Goal: Task Accomplishment & Management: Manage account settings

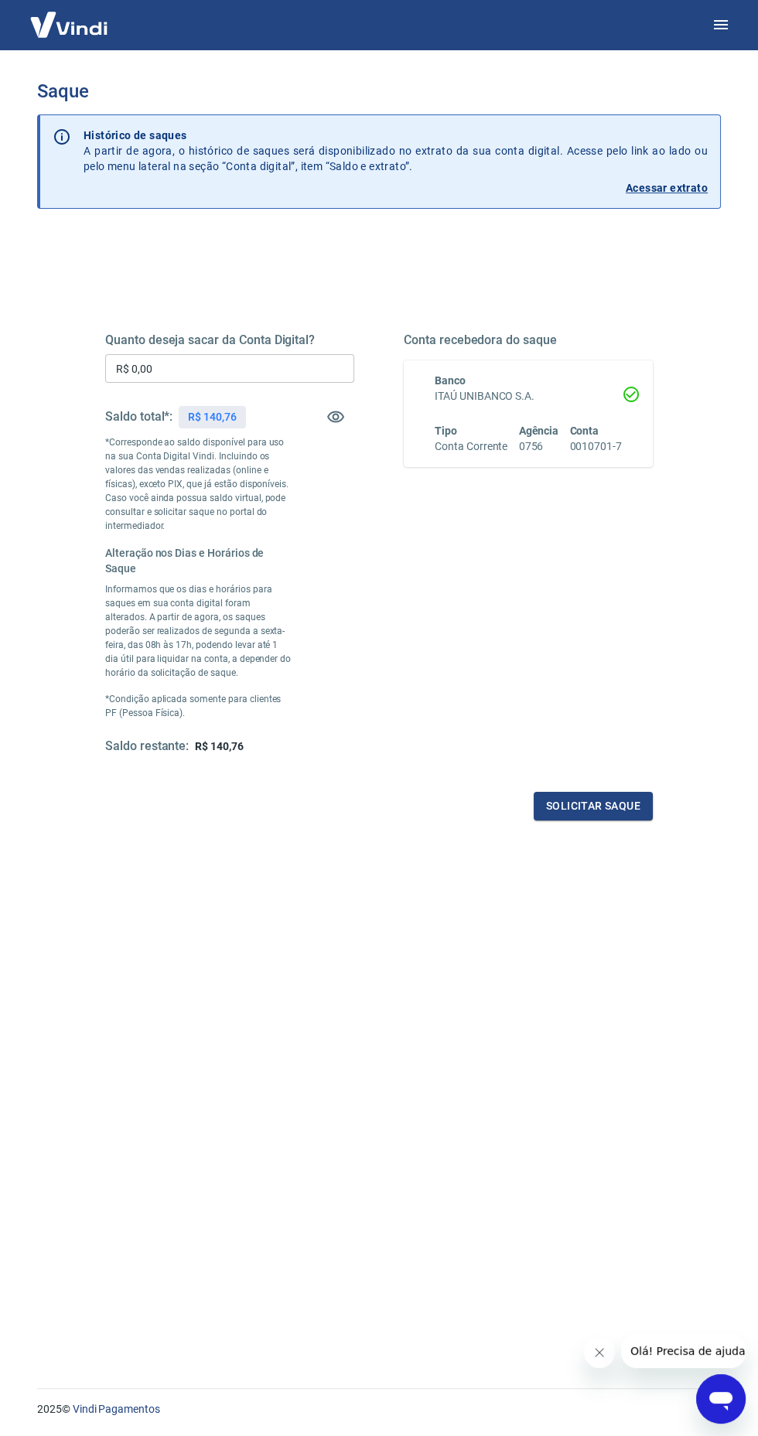
click at [352, 426] on div "Saldo total*: R$ 140,76" at bounding box center [229, 416] width 249 height 37
click at [150, 374] on input "R$ 0,00" at bounding box center [229, 368] width 249 height 29
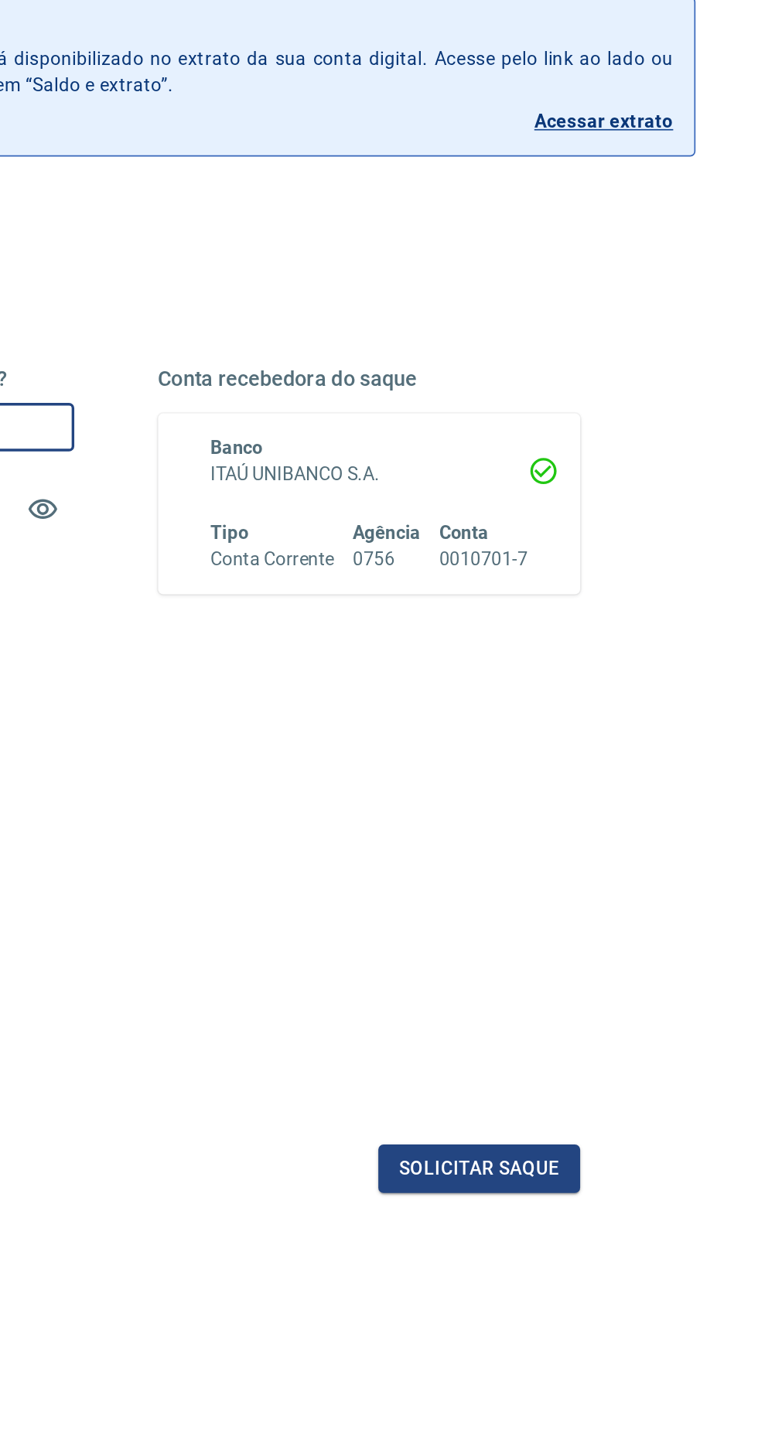
type input "R$ 140,76"
click at [623, 805] on button "Solicitar saque" at bounding box center [593, 806] width 119 height 29
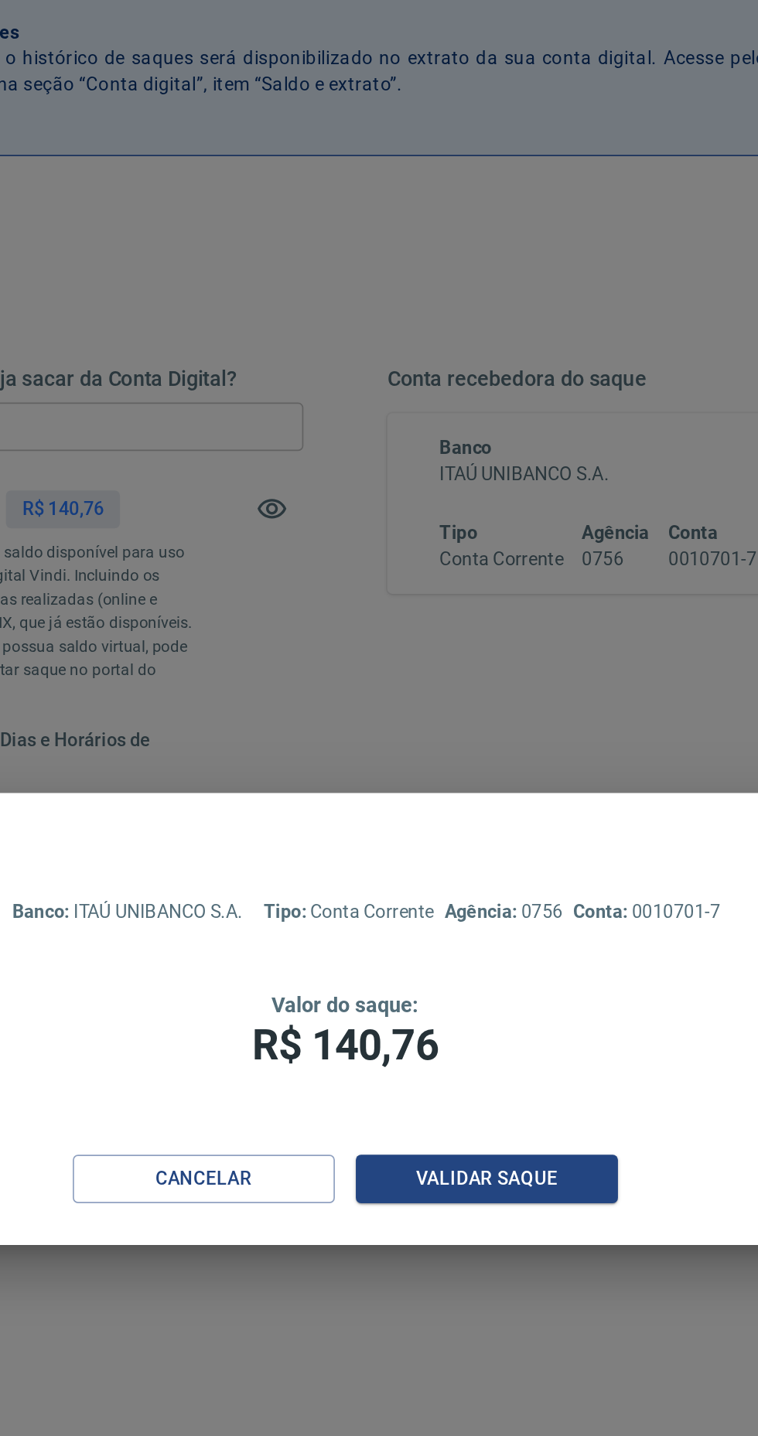
click at [483, 811] on button "Validar saque" at bounding box center [462, 812] width 155 height 29
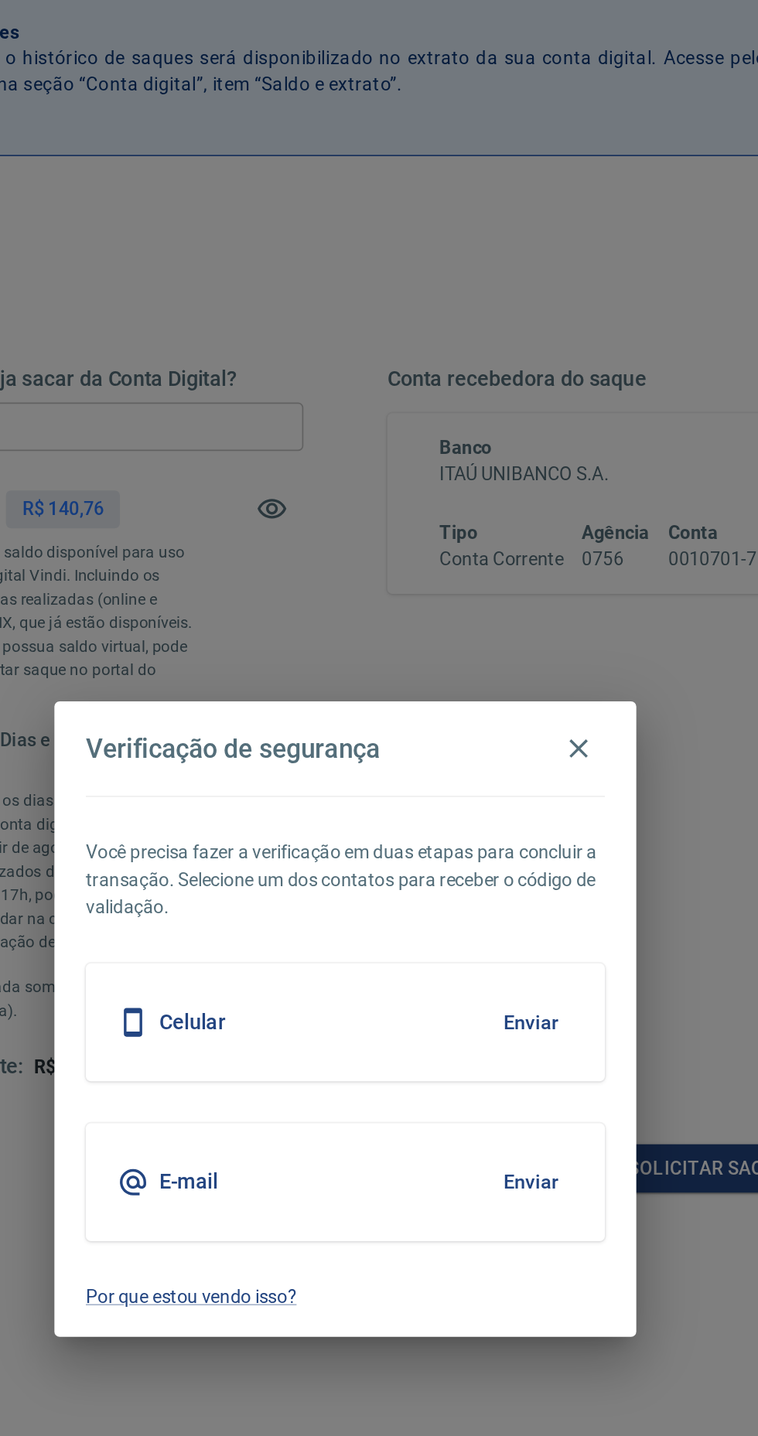
click at [480, 717] on button "Enviar" at bounding box center [488, 720] width 50 height 32
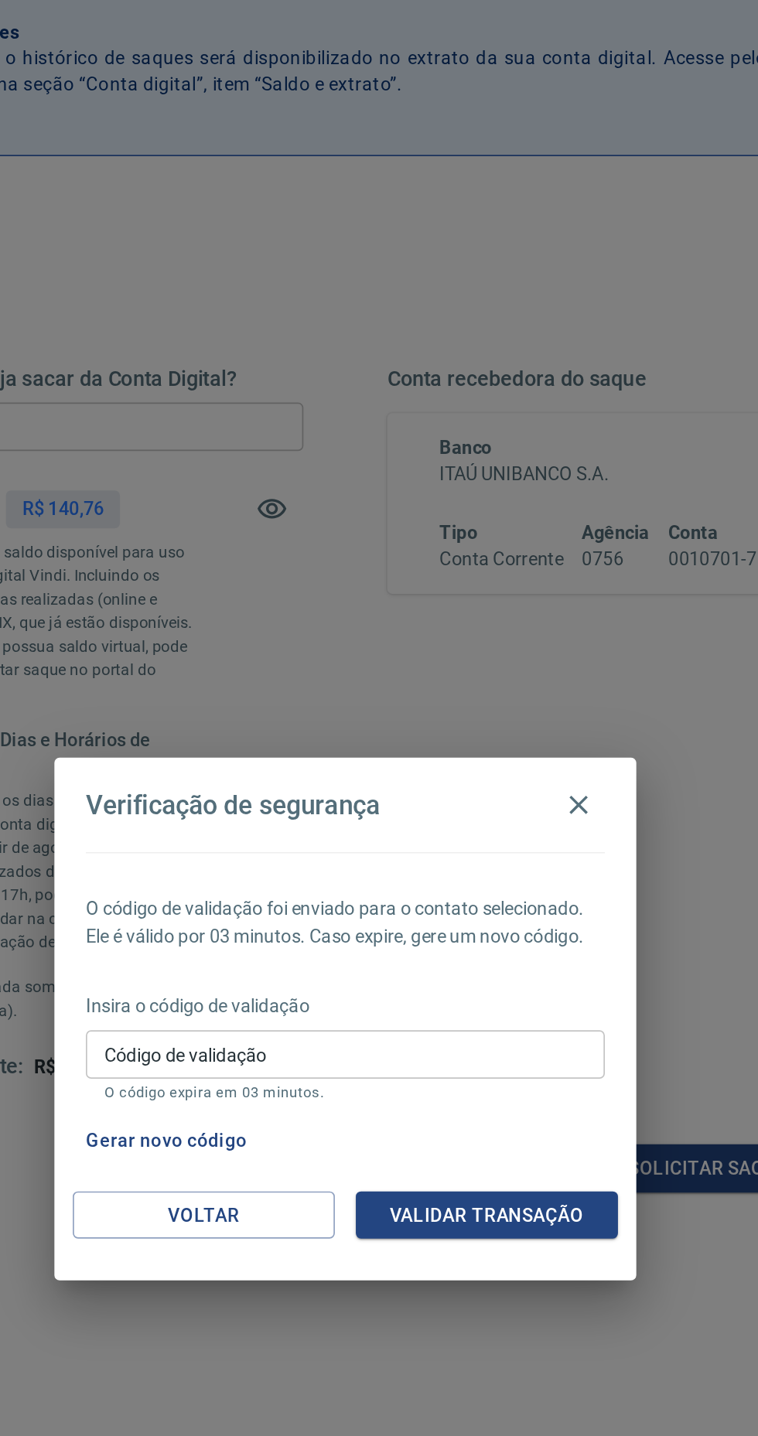
click at [486, 739] on input "Código de validação" at bounding box center [379, 739] width 306 height 29
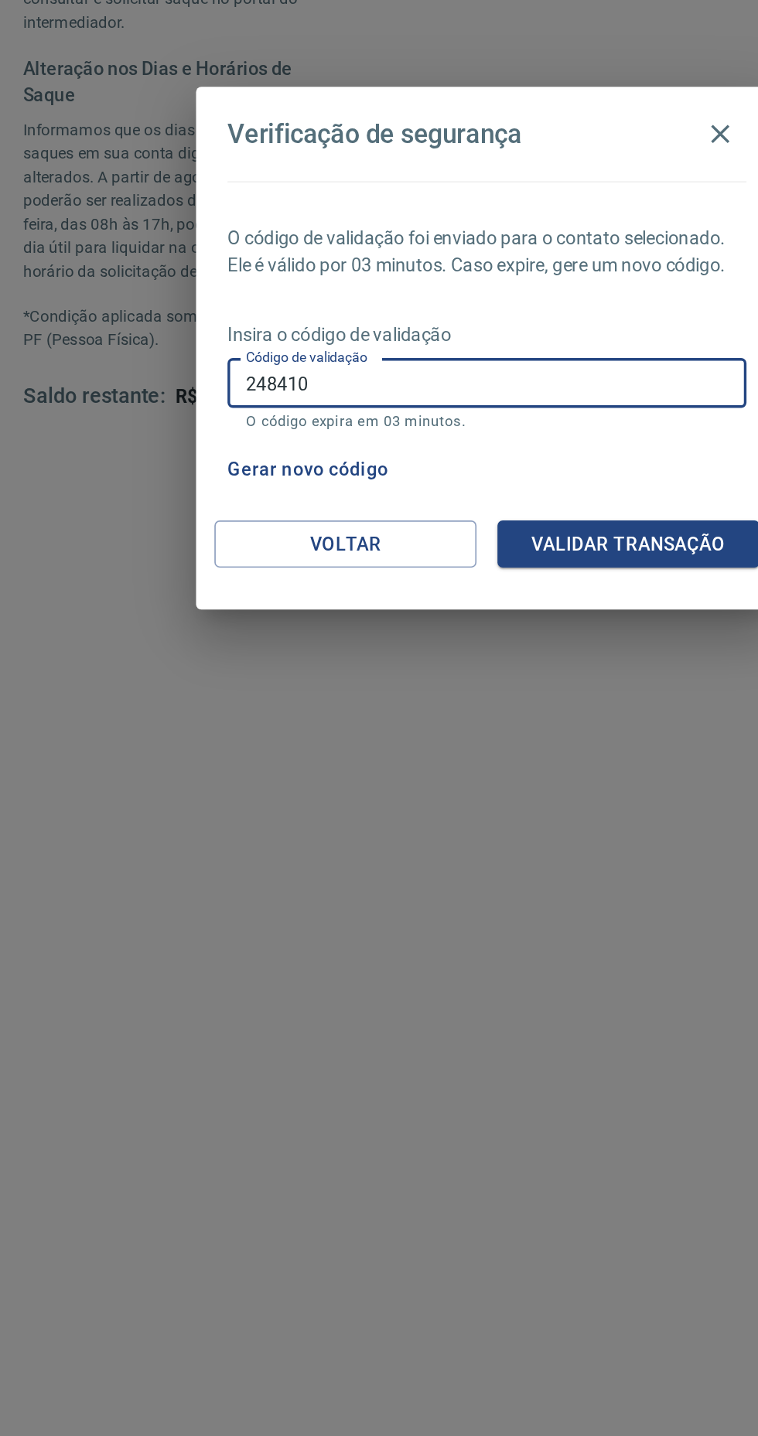
type input "248410"
click at [497, 829] on button "Validar transação" at bounding box center [462, 834] width 155 height 29
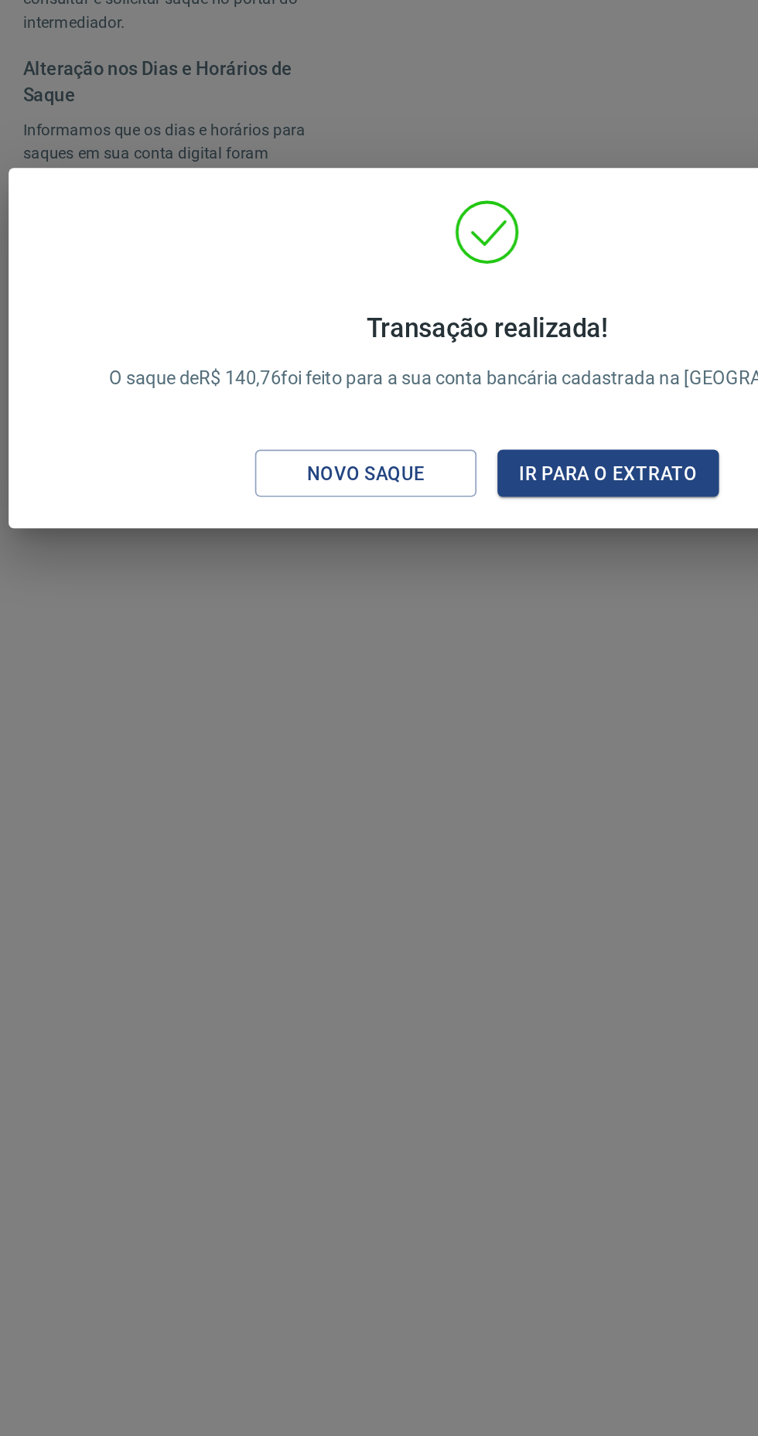
click at [348, 797] on div "Novo saque" at bounding box center [307, 792] width 107 height 19
